Goal: Information Seeking & Learning: Understand process/instructions

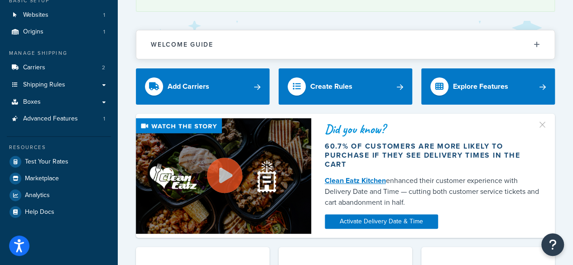
drag, startPoint x: 126, startPoint y: 87, endPoint x: 120, endPoint y: 142, distance: 55.5
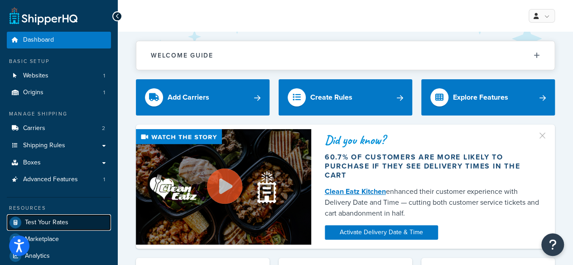
click at [63, 228] on link "Test Your Rates" at bounding box center [59, 222] width 104 height 16
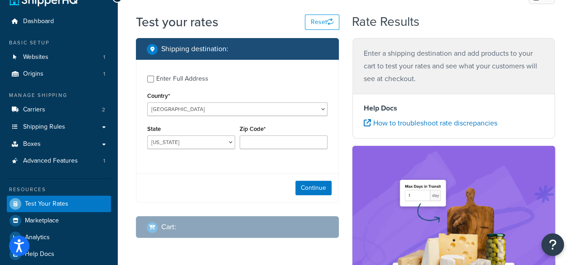
scroll to position [24, 0]
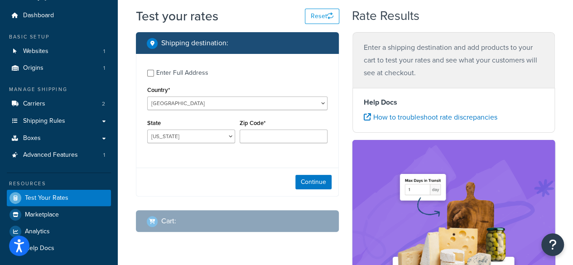
drag, startPoint x: 357, startPoint y: 116, endPoint x: 361, endPoint y: 154, distance: 37.4
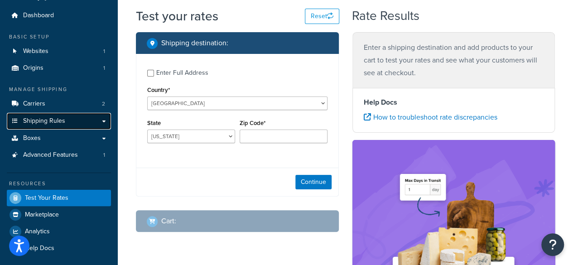
click at [94, 122] on link "Shipping Rules" at bounding box center [59, 121] width 104 height 17
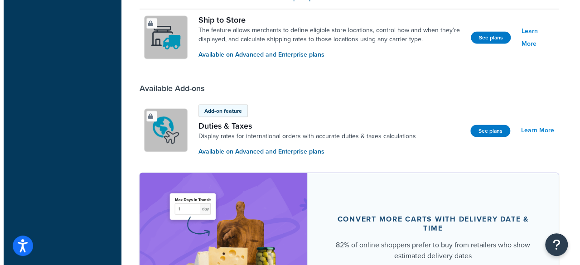
scroll to position [845, 0]
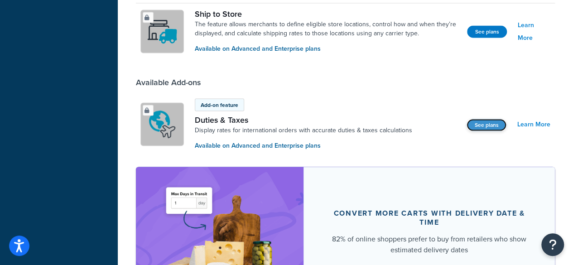
click at [491, 127] on button "See plans" at bounding box center [487, 125] width 40 height 12
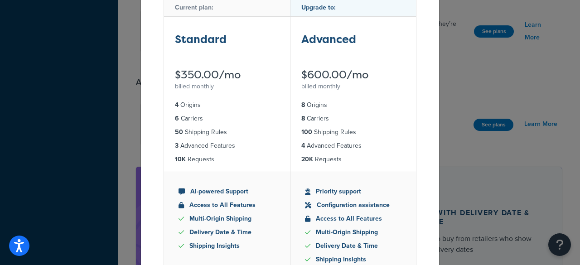
drag, startPoint x: 414, startPoint y: 151, endPoint x: 415, endPoint y: 204, distance: 53.0
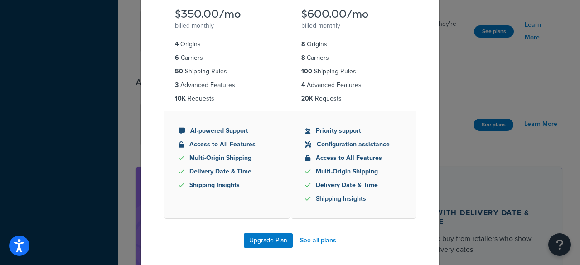
drag, startPoint x: 411, startPoint y: 145, endPoint x: 406, endPoint y: 178, distance: 32.6
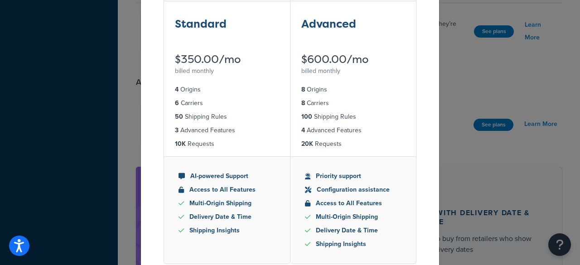
drag, startPoint x: 406, startPoint y: 178, endPoint x: 411, endPoint y: 1, distance: 176.3
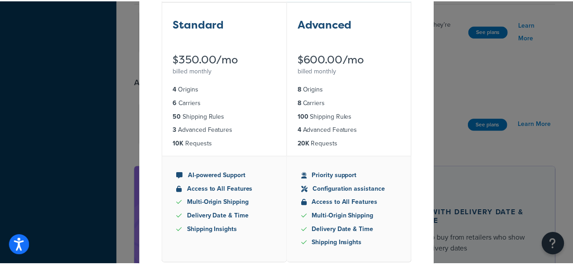
scroll to position [0, 0]
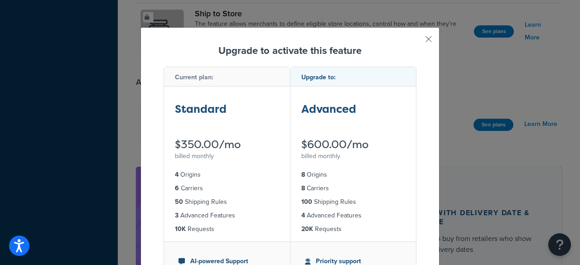
click at [420, 36] on div "Upgrade to activate this feature Current plan: Standard $350.00/mo billed month…" at bounding box center [289, 212] width 299 height 370
click at [421, 42] on div "Upgrade to activate this feature Current plan: Standard $350.00/mo billed month…" at bounding box center [289, 212] width 299 height 370
click at [416, 41] on button "button" at bounding box center [415, 42] width 2 height 2
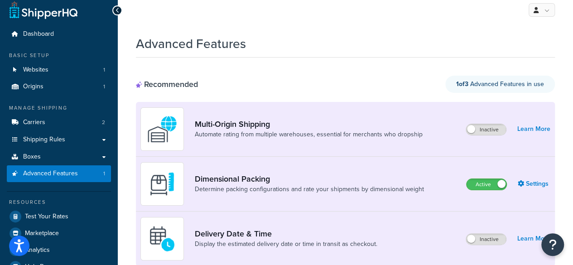
scroll to position [18, 0]
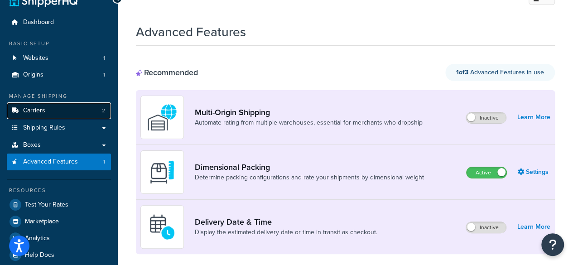
click at [33, 110] on span "Carriers" at bounding box center [34, 111] width 22 height 8
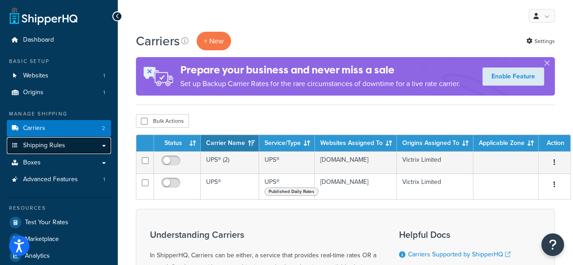
click at [90, 150] on link "Shipping Rules" at bounding box center [59, 145] width 104 height 17
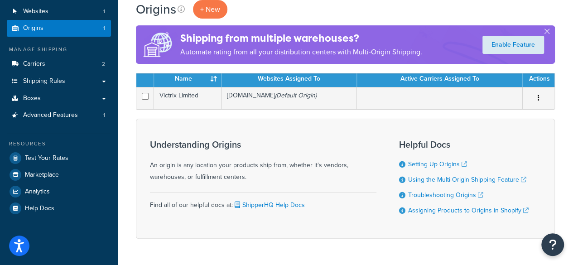
drag, startPoint x: 131, startPoint y: 156, endPoint x: 133, endPoint y: 174, distance: 18.7
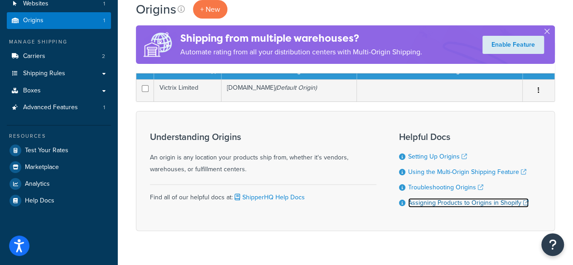
click at [466, 206] on link "Assigning Products to Origins in Shopify" at bounding box center [468, 203] width 121 height 10
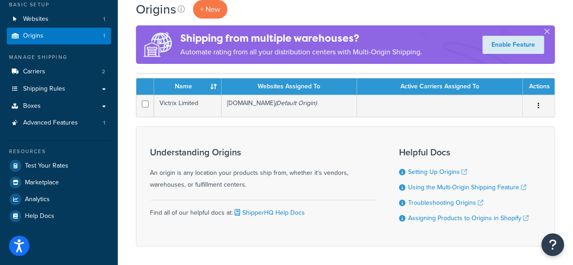
drag, startPoint x: 348, startPoint y: 116, endPoint x: 354, endPoint y: 89, distance: 27.0
